Goal: Contribute content

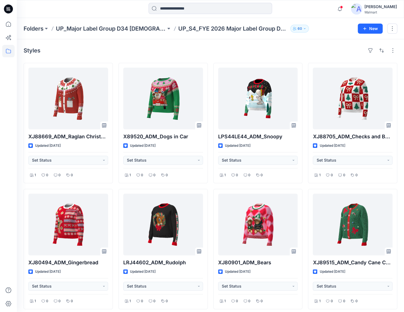
scroll to position [56, 0]
click at [339, 8] on icon "button" at bounding box center [339, 8] width 11 height 11
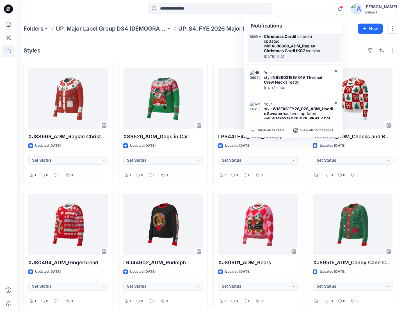
scroll to position [0, 0]
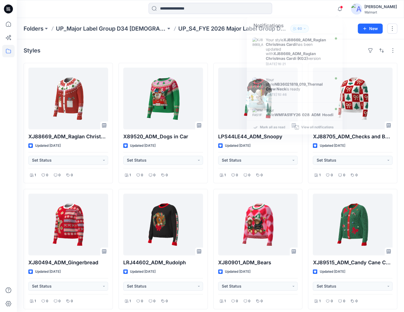
click at [2, 7] on div at bounding box center [8, 9] width 18 height 18
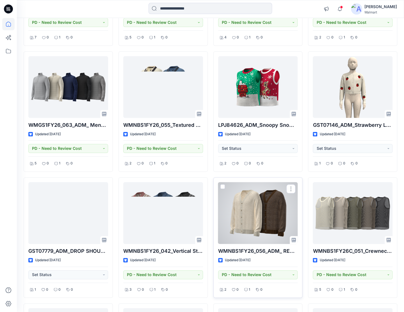
scroll to position [2678, 0]
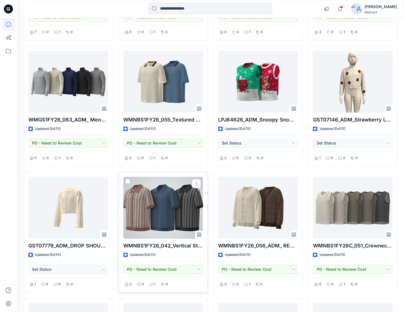
click at [163, 196] on div at bounding box center [163, 208] width 80 height 62
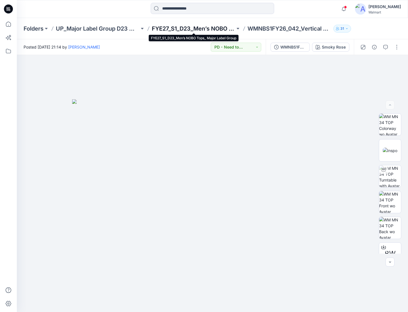
click at [184, 29] on p "FYE27_S1_D23_Men’s NOBO Tops_ Major Label Group" at bounding box center [194, 29] width 84 height 8
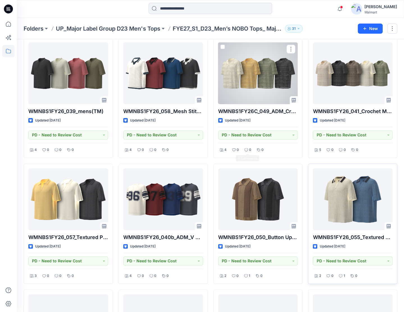
scroll to position [28, 0]
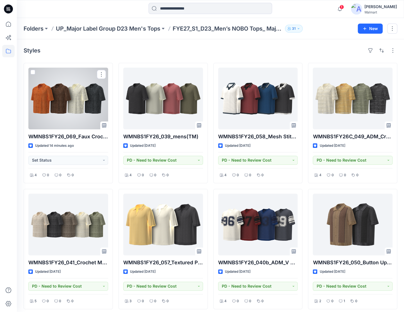
click at [94, 101] on div at bounding box center [68, 99] width 80 height 62
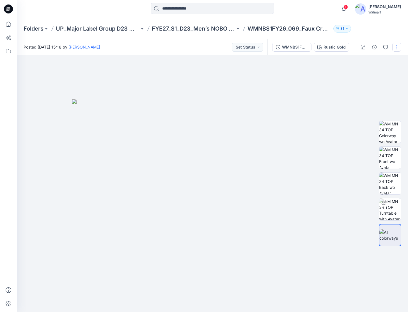
click at [399, 45] on button "button" at bounding box center [396, 47] width 9 height 9
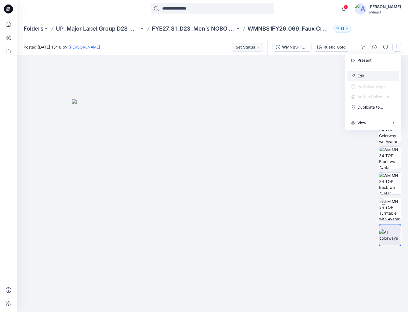
click at [349, 75] on button "Edit" at bounding box center [373, 76] width 52 height 10
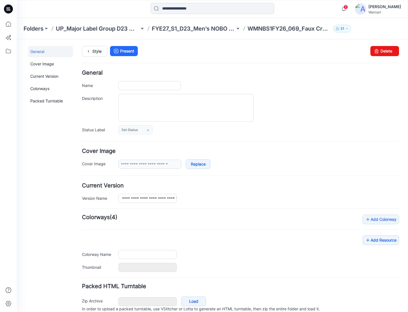
type input "**********"
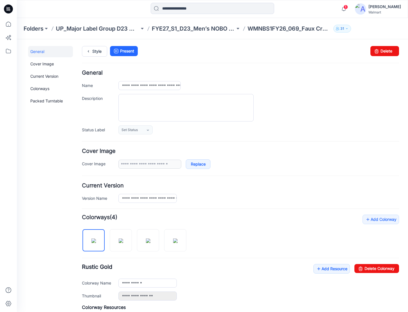
click at [371, 240] on div "**********" at bounding box center [240, 291] width 317 height 153
click at [333, 270] on link "Add Resource" at bounding box center [331, 269] width 36 height 10
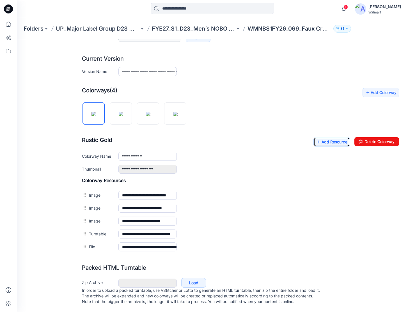
scroll to position [130, 0]
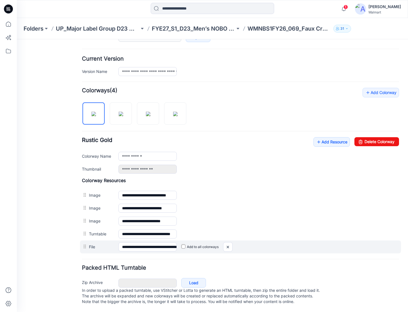
click at [17, 39] on label "Add to all colorways" at bounding box center [17, 39] width 0 height 0
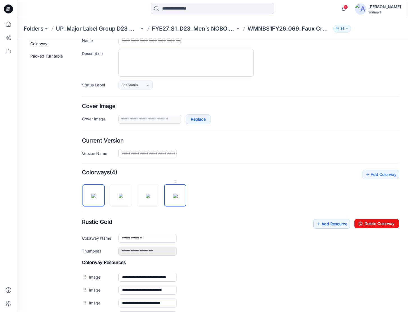
scroll to position [0, 0]
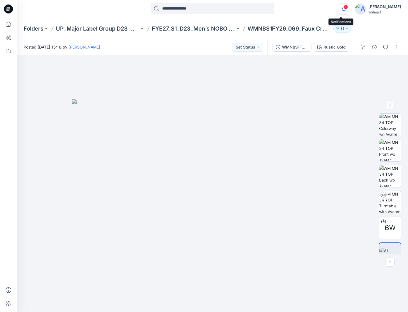
click at [345, 5] on icon "button" at bounding box center [343, 8] width 11 height 11
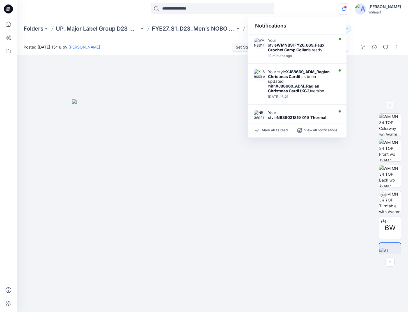
click at [345, 5] on icon "button" at bounding box center [343, 8] width 11 height 11
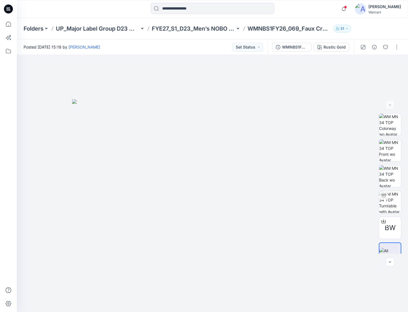
click at [14, 11] on div at bounding box center [8, 9] width 18 height 18
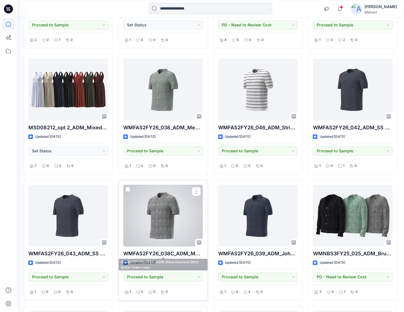
scroll to position [277, 0]
